Goal: Task Accomplishment & Management: Use online tool/utility

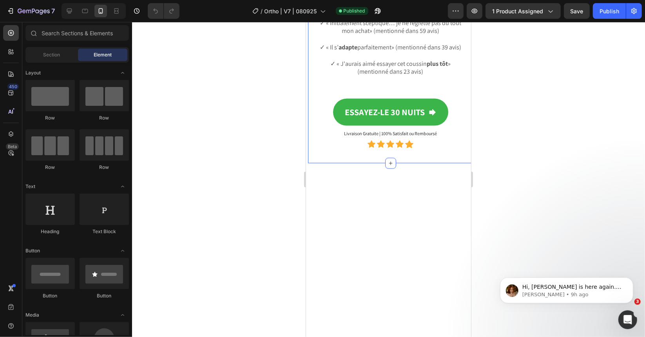
scroll to position [3167, 0]
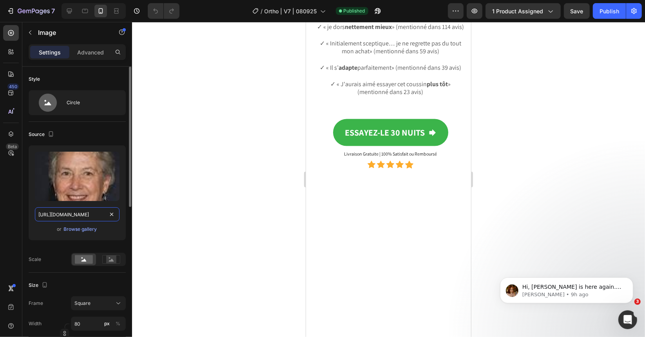
click at [52, 186] on input "https://ucarecdn.com/28eb453d-7d04-46fe-be65-0f4767c69caf/-/format/auto/-/previ…" at bounding box center [77, 214] width 85 height 14
click at [70, 14] on icon at bounding box center [69, 11] width 8 height 8
type input "https://ucarecdn.com/f166f1d3-cbcc-4dcf-8a30-641b194286d3/-/format/auto/-/previ…"
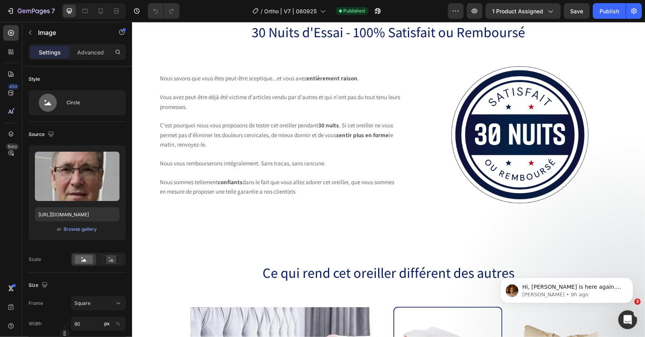
scroll to position [6203, 0]
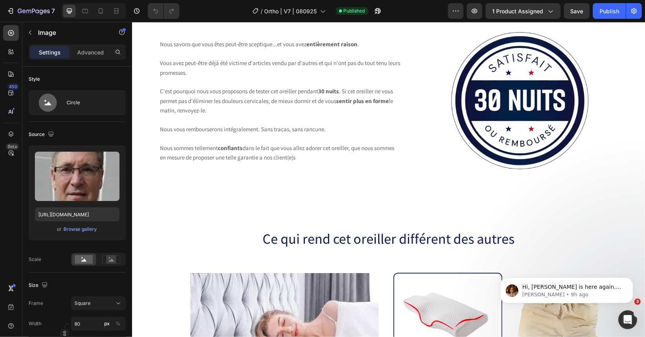
drag, startPoint x: 637, startPoint y: 274, endPoint x: 636, endPoint y: 261, distance: 13.4
click at [292, 186] on div "Hi, Jamie is here again. Hope you're doing great! It's been a while since I las…" at bounding box center [566, 254] width 144 height 98
drag, startPoint x: 639, startPoint y: 306, endPoint x: 635, endPoint y: 253, distance: 53.0
click html "Hi, Jamie is here again. Hope you're doing great! It's been a while since I las…"
click at [292, 186] on button "Dismiss notification" at bounding box center [630, 279] width 10 height 10
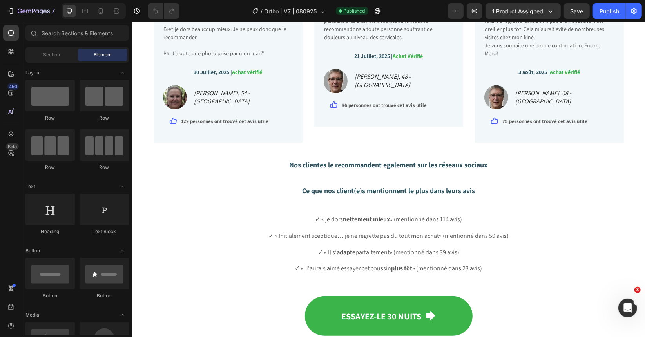
scroll to position [2670, 0]
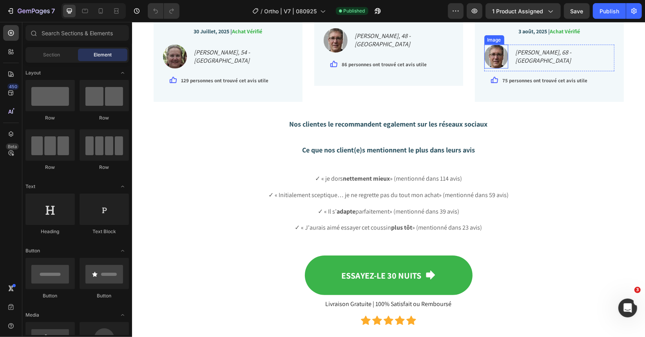
click at [292, 68] on img at bounding box center [496, 56] width 24 height 24
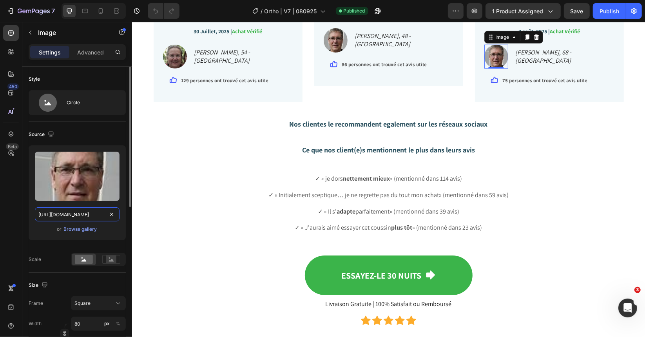
click at [83, 186] on input "https://ucarecdn.com/f166f1d3-cbcc-4dcf-8a30-641b194286d3/-/format/auto/-/previ…" at bounding box center [77, 214] width 85 height 14
paste input "28eb453d-7d04-46fe-be65-0f4767c69caf/-/format/auto/-/preview/240x24"
type input "https://ucarecdn.com/28eb453d-7d04-46fe-be65-0f4767c69caf/-/format/auto/-/previ…"
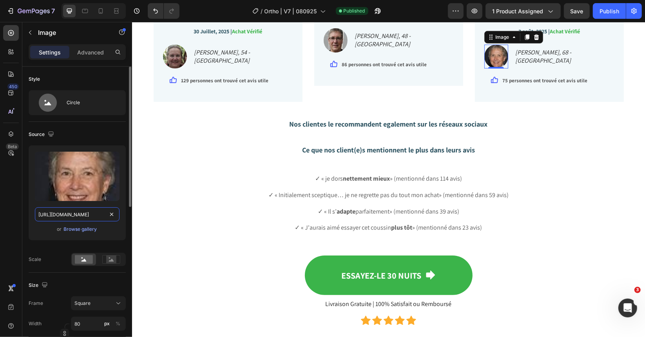
scroll to position [0, 194]
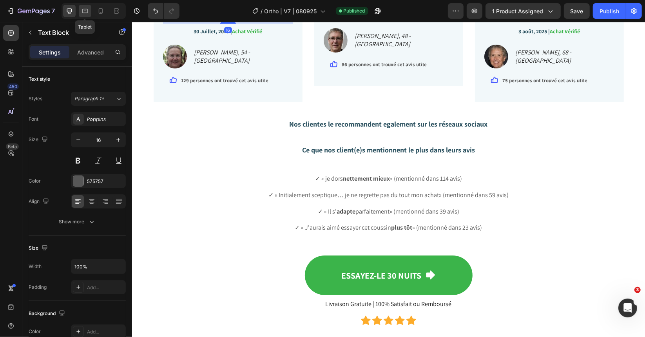
click at [83, 8] on icon at bounding box center [85, 11] width 8 height 8
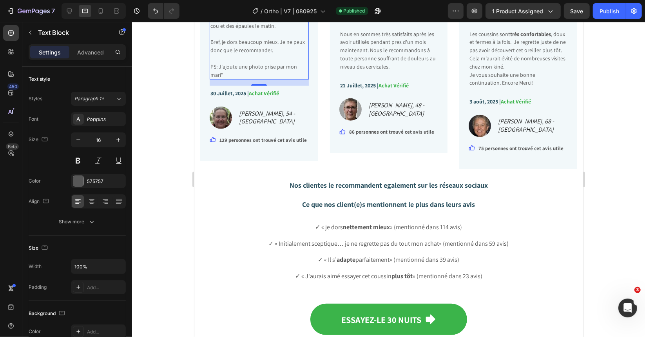
scroll to position [2724, 0]
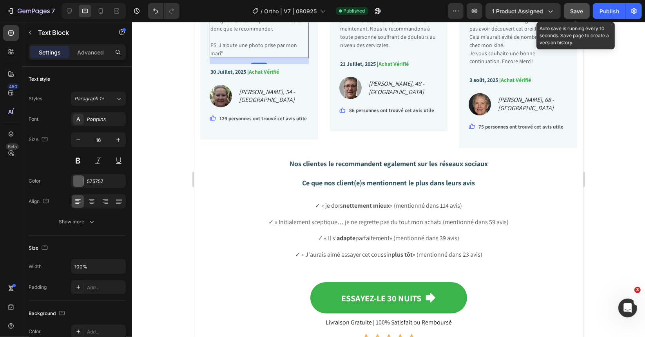
click at [292, 14] on div "Save" at bounding box center [576, 11] width 13 height 8
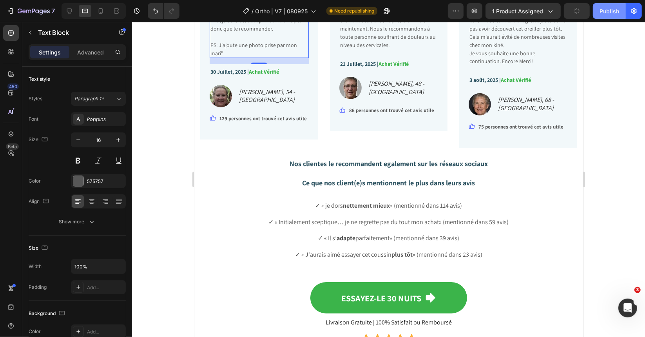
click at [292, 14] on div "Publish" at bounding box center [609, 11] width 20 height 8
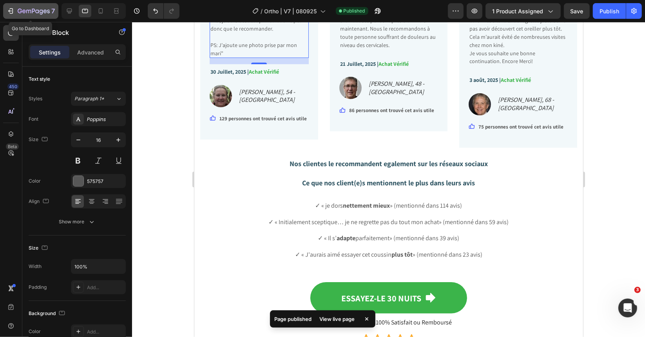
click at [13, 11] on icon "button" at bounding box center [12, 10] width 4 height 5
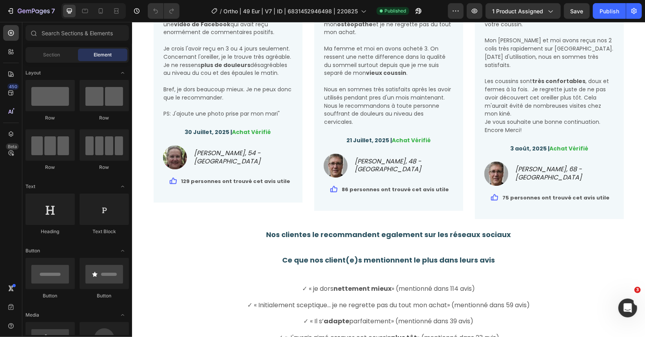
scroll to position [1832, 0]
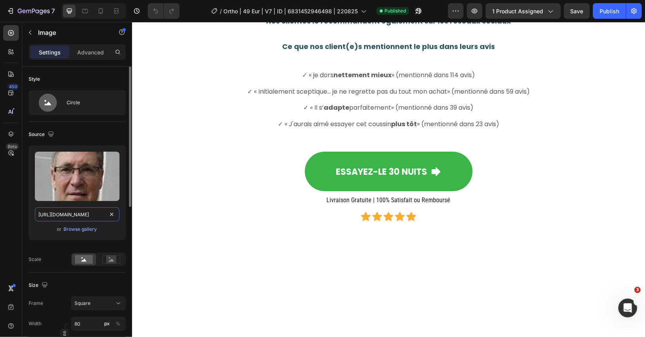
click at [71, 210] on input "https://ucarecdn.com/f166f1d3-cbcc-4dcf-8a30-641b194286d3/-/format/auto/-/previ…" at bounding box center [77, 214] width 85 height 14
paste input "28eb453d-7d04-46fe-be65-0f4767c69caf/-/format/auto/-/preview/240x24"
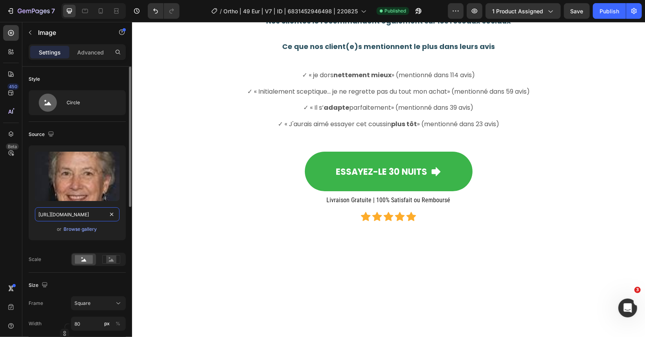
scroll to position [0, 194]
type input "https://ucarecdn.com/28eb453d-7d04-46fe-be65-0f4767c69caf/-/format/auto/-/previ…"
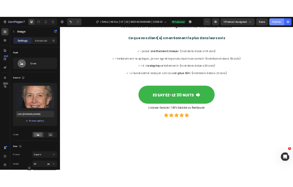
scroll to position [0, 0]
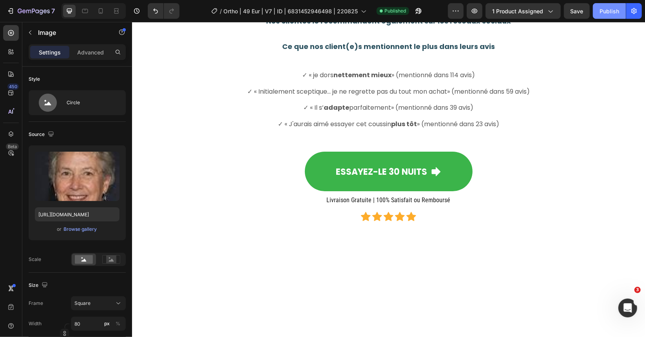
click at [604, 12] on div "Publish" at bounding box center [609, 11] width 20 height 8
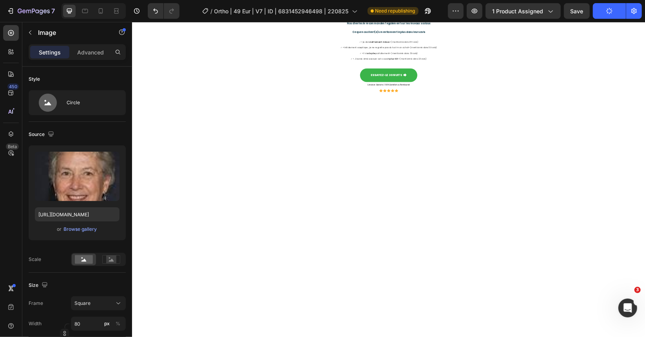
scroll to position [1832, 0]
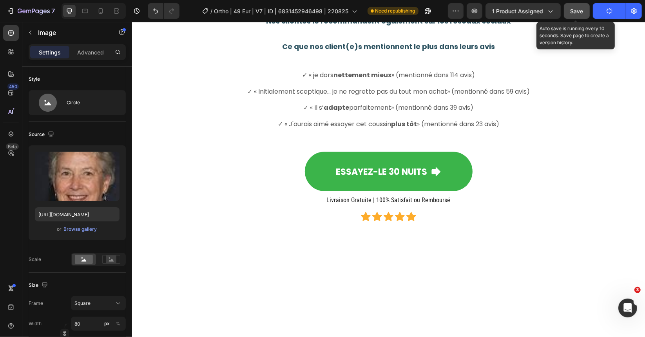
click at [577, 11] on span "Save" at bounding box center [576, 11] width 13 height 7
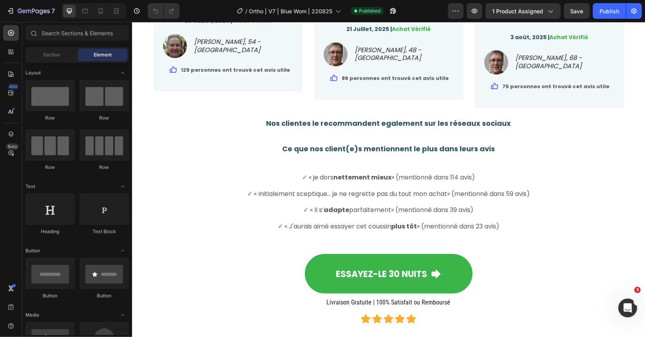
scroll to position [1764, 0]
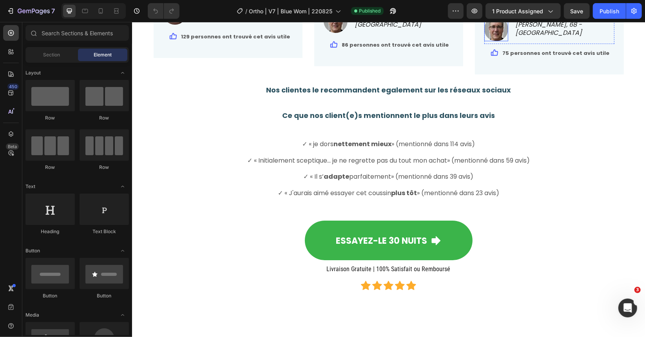
click at [493, 40] on img at bounding box center [496, 28] width 24 height 24
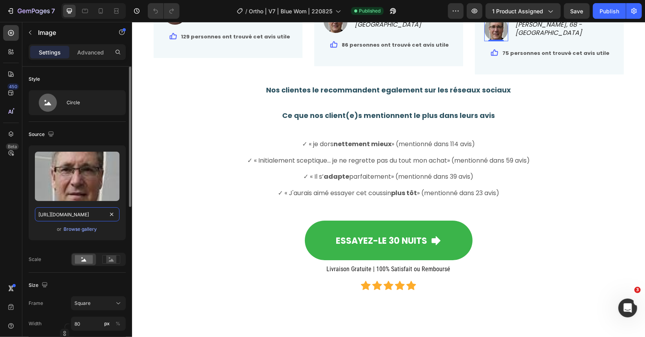
click at [82, 216] on input "https://ucarecdn.com/f166f1d3-cbcc-4dcf-8a30-641b194286d3/-/format/auto/-/previ…" at bounding box center [77, 214] width 85 height 14
paste input "28eb453d-7d04-46fe-be65-0f4767c69caf/-/format/auto/-/preview/240x24"
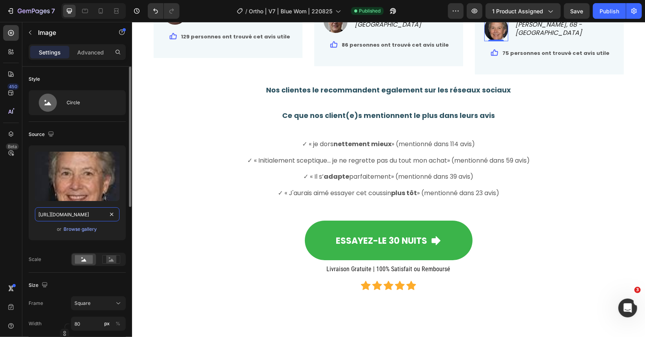
scroll to position [0, 194]
type input "https://ucarecdn.com/28eb453d-7d04-46fe-be65-0f4767c69caf/-/format/auto/-/previ…"
click at [87, 9] on icon at bounding box center [85, 11] width 8 height 8
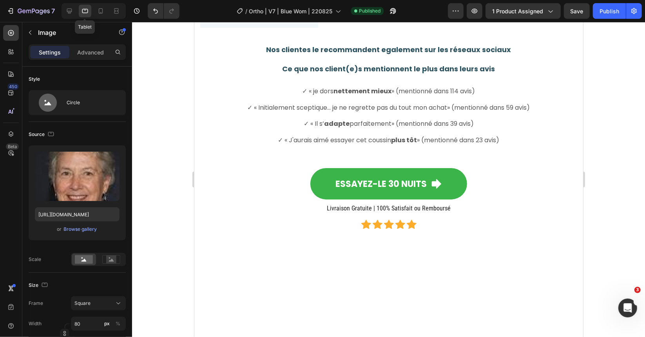
scroll to position [1937, 0]
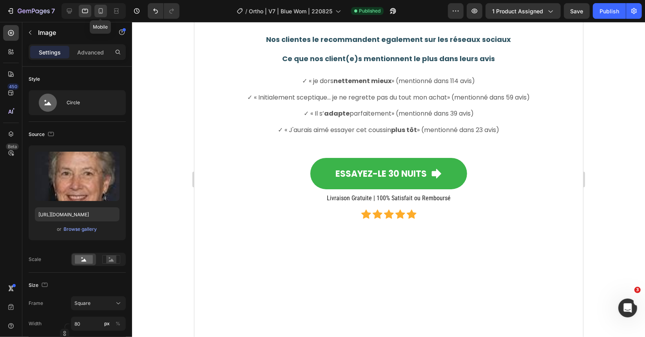
click at [96, 9] on div at bounding box center [100, 11] width 13 height 13
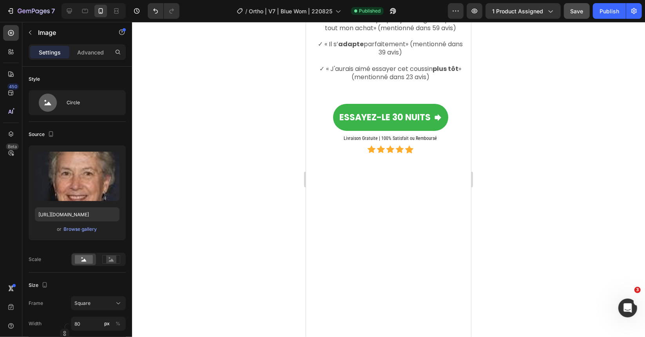
scroll to position [2305, 0]
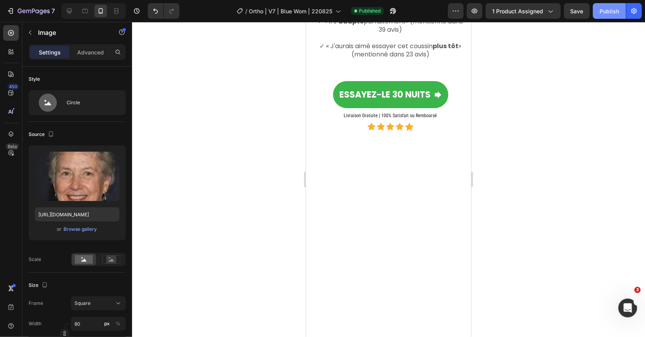
click at [610, 12] on div "Publish" at bounding box center [609, 11] width 20 height 8
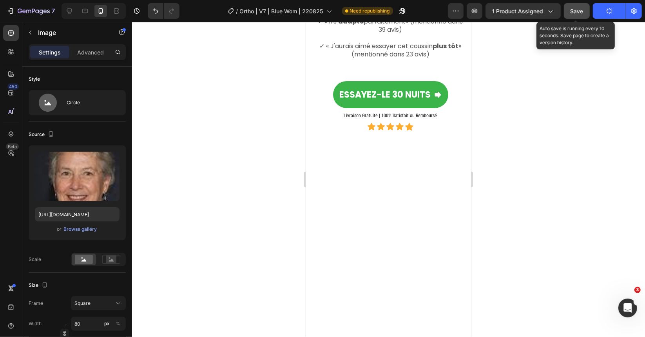
click at [576, 10] on span "Save" at bounding box center [576, 11] width 13 height 7
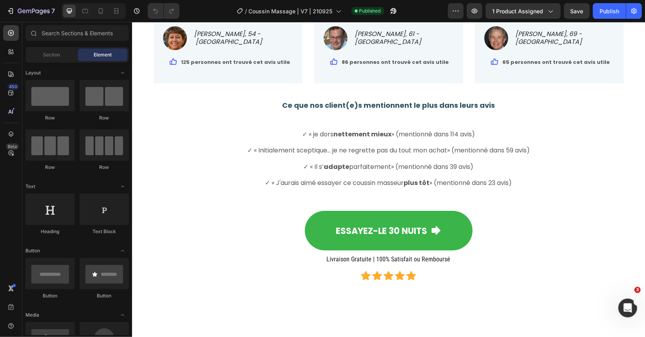
scroll to position [1921, 0]
